Goal: Information Seeking & Learning: Check status

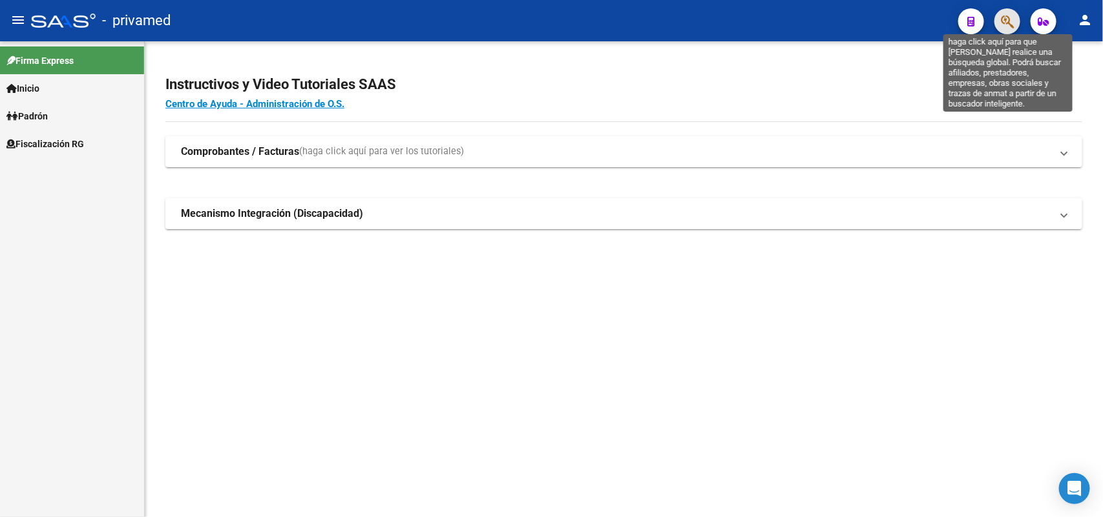
click at [1003, 18] on icon "button" at bounding box center [1007, 21] width 13 height 15
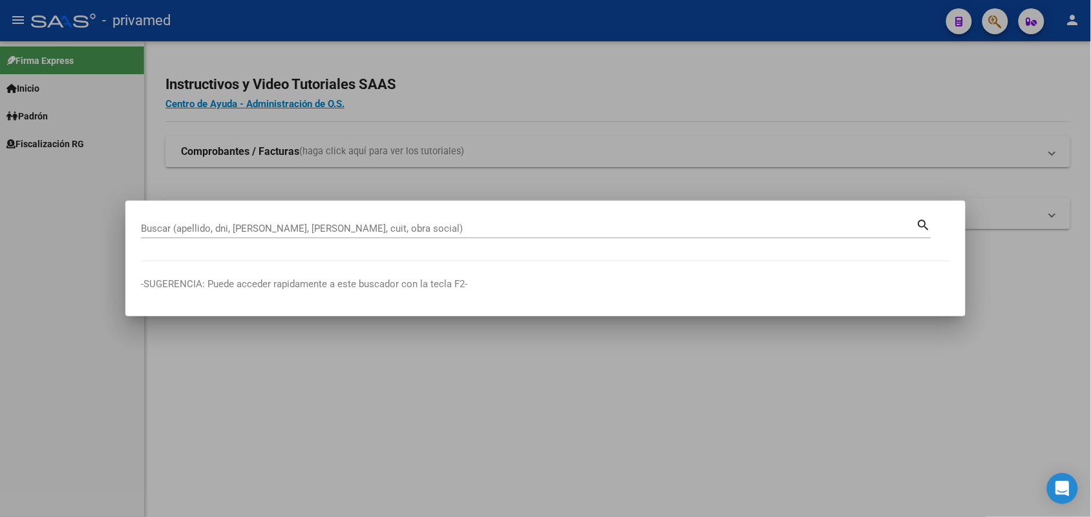
drag, startPoint x: 362, startPoint y: 221, endPoint x: 349, endPoint y: 227, distance: 14.2
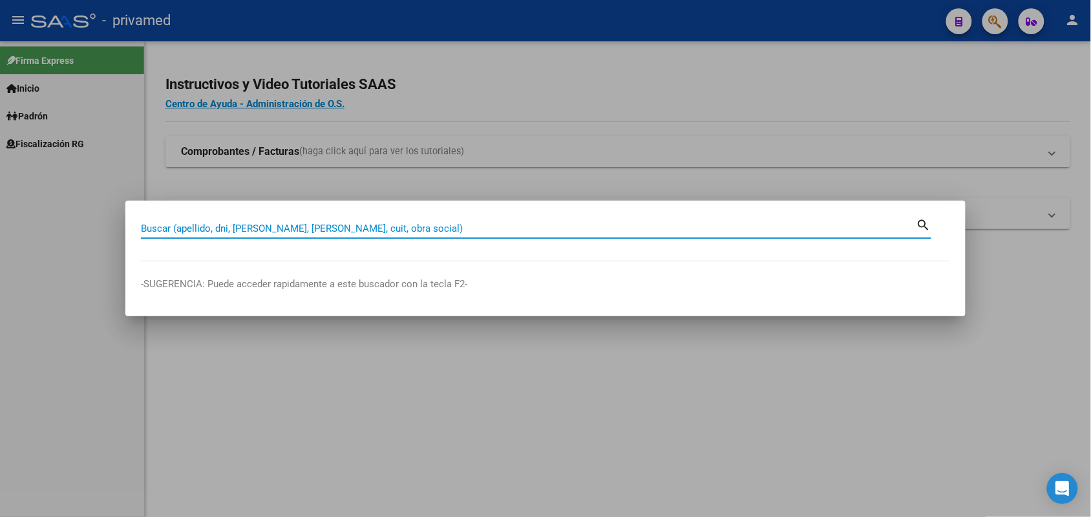
paste input "23272367809"
type input "23272367809"
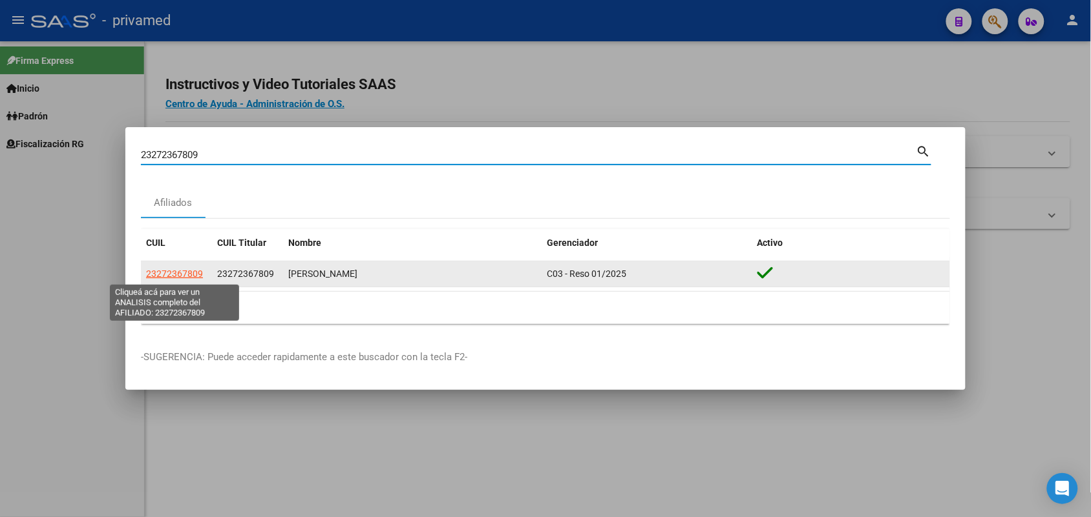
click at [184, 272] on span "23272367809" at bounding box center [174, 274] width 57 height 10
type textarea "23272367809"
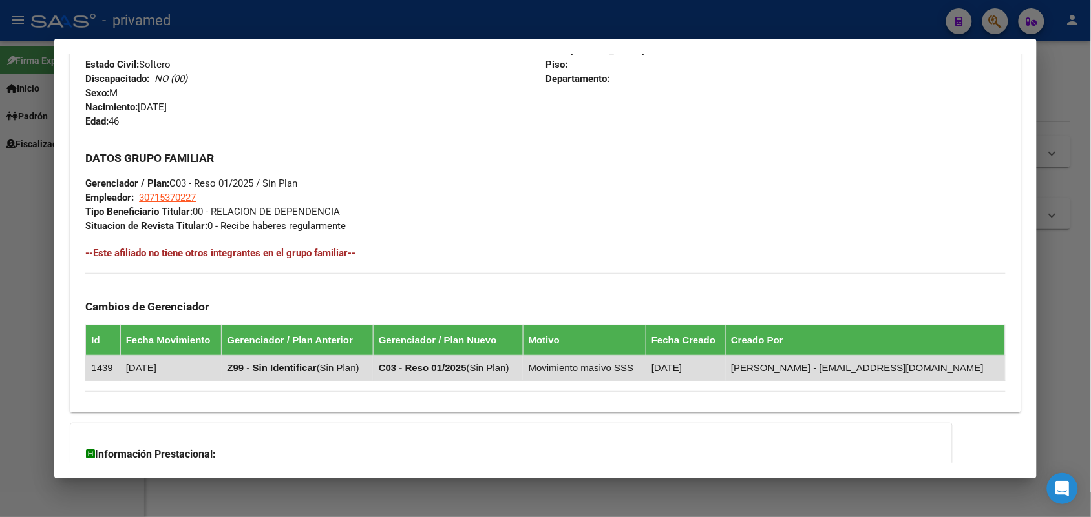
scroll to position [653, 0]
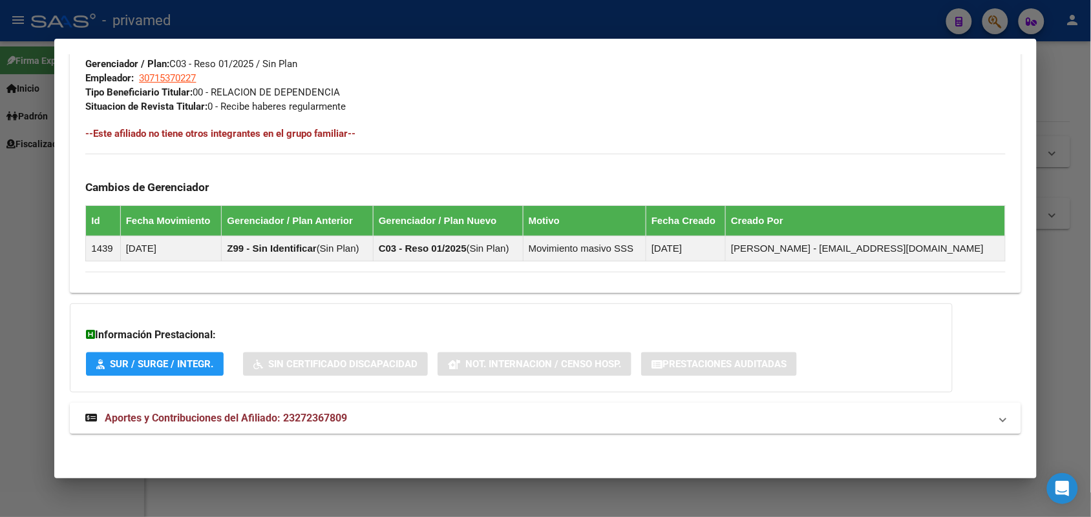
click at [244, 420] on span "Aportes y Contribuciones del Afiliado: 23272367809" at bounding box center [226, 418] width 242 height 12
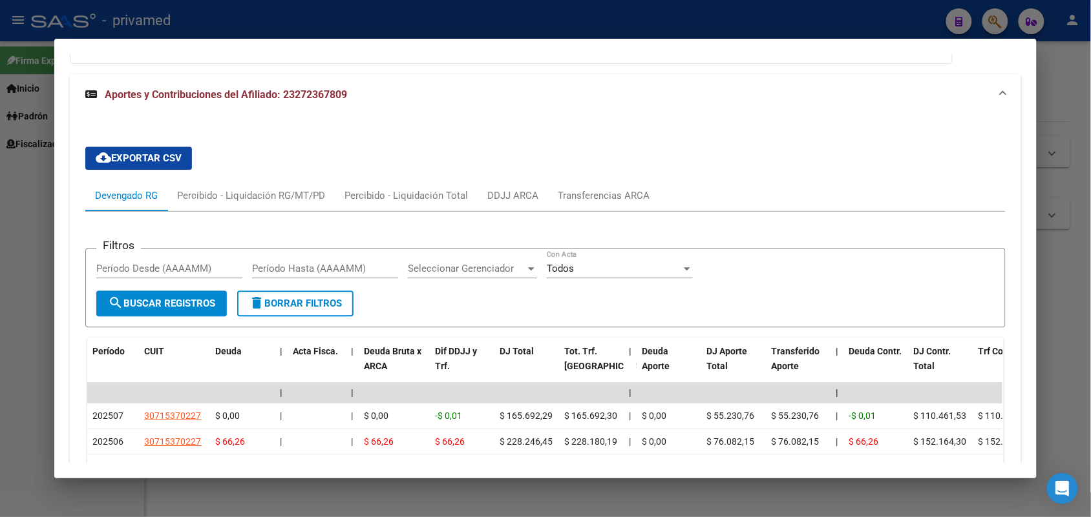
scroll to position [972, 0]
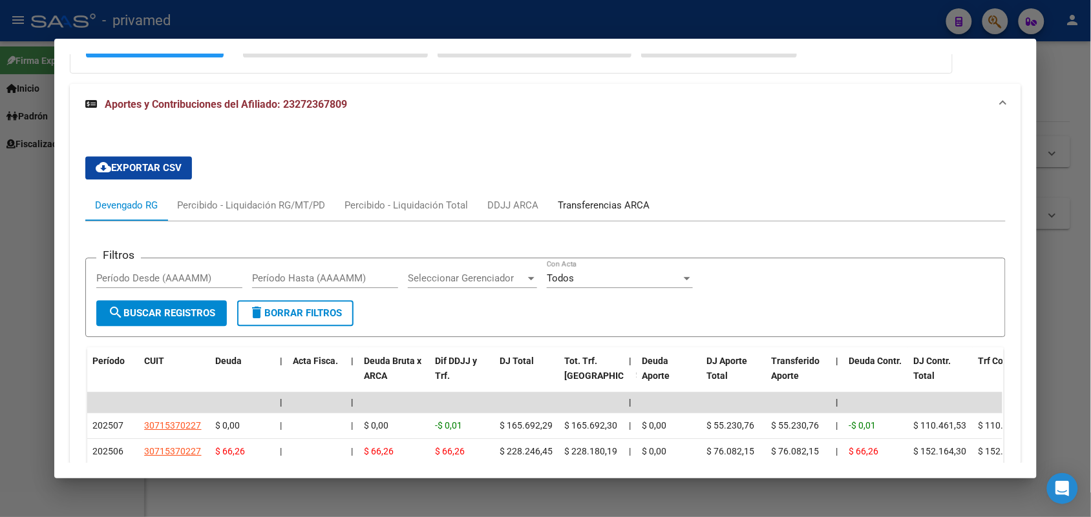
click at [593, 202] on div "Transferencias ARCA" at bounding box center [604, 205] width 92 height 14
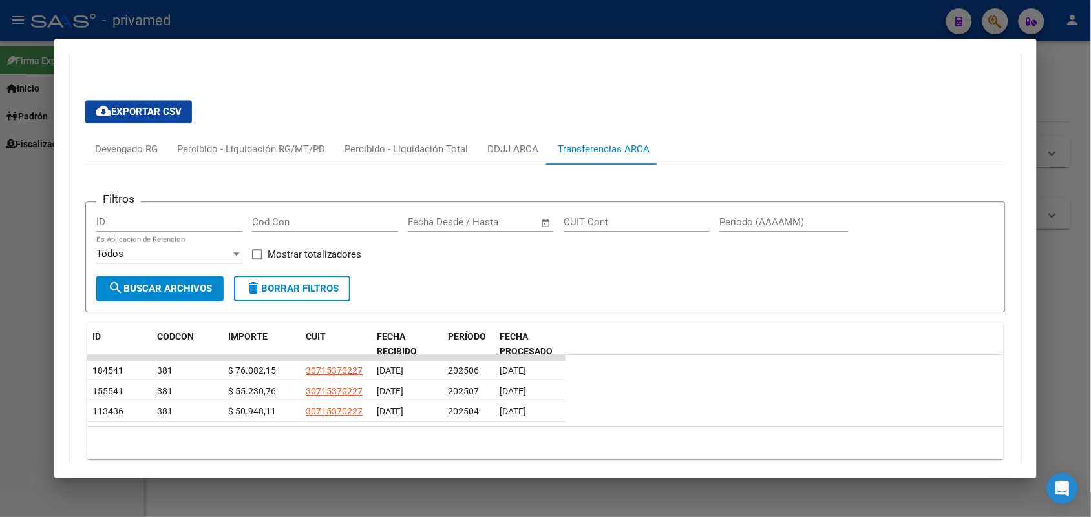
scroll to position [1005, 0]
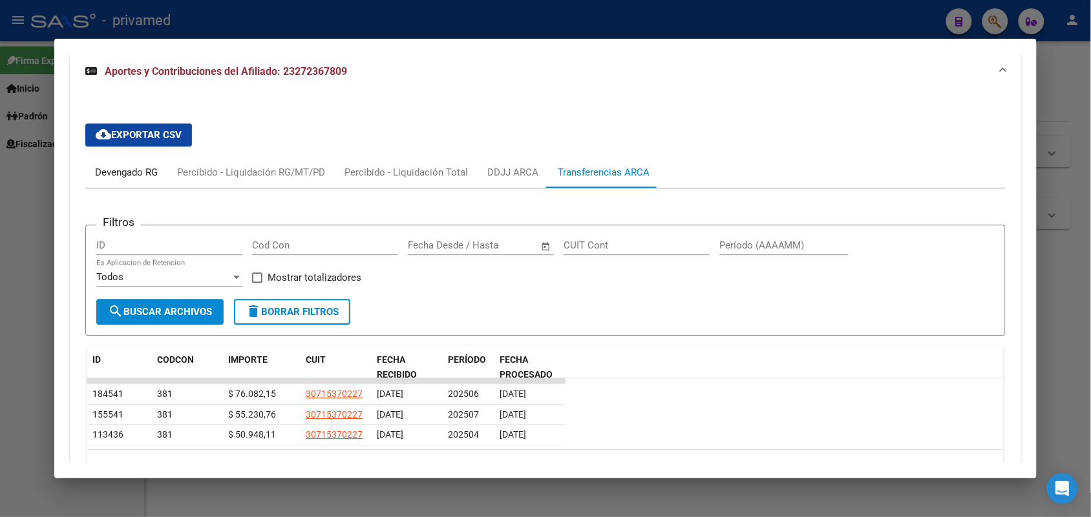
click at [144, 172] on div "Devengado RG" at bounding box center [126, 172] width 63 height 14
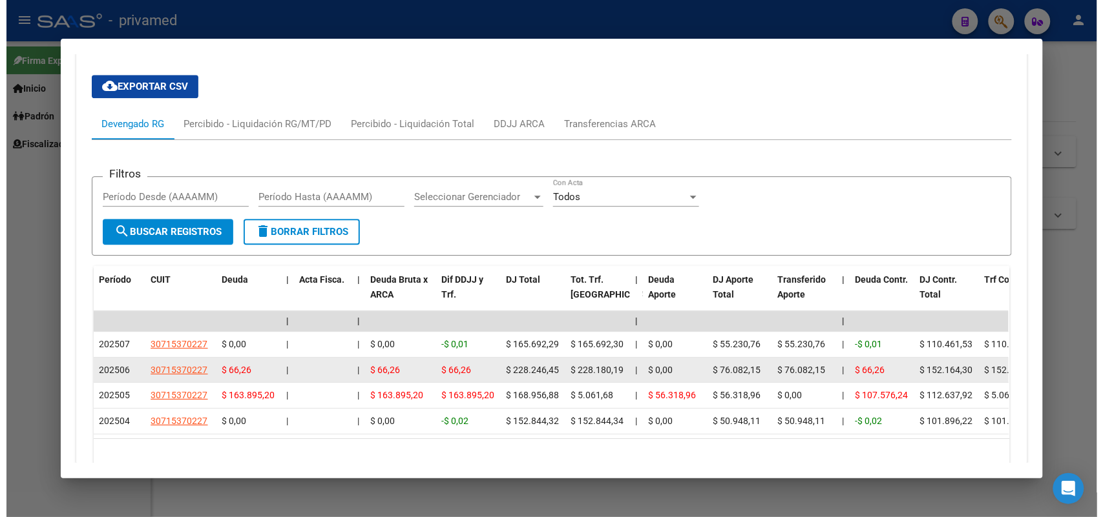
scroll to position [1134, 0]
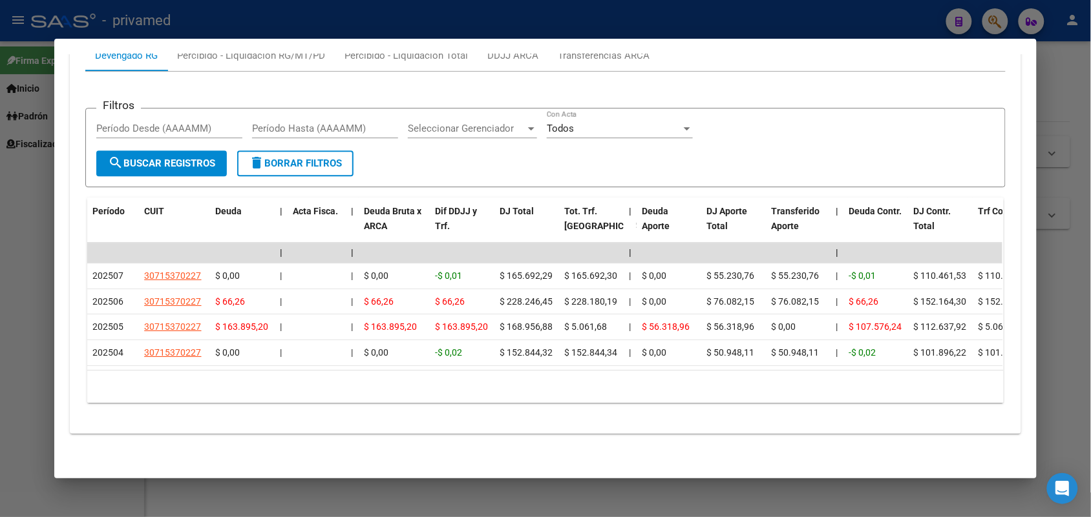
click at [1071, 244] on div at bounding box center [545, 258] width 1091 height 517
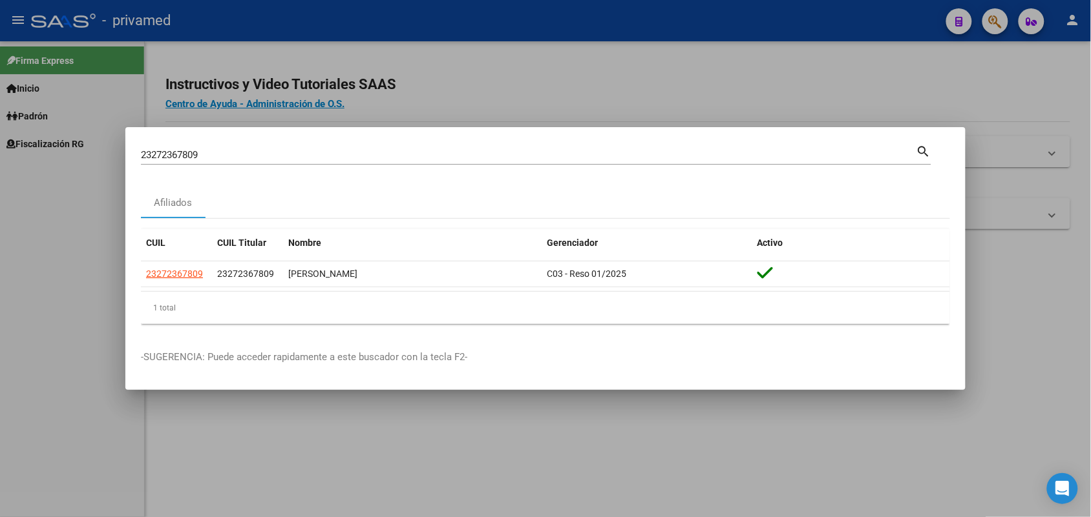
click at [1071, 244] on div at bounding box center [545, 258] width 1091 height 517
